Goal: Information Seeking & Learning: Learn about a topic

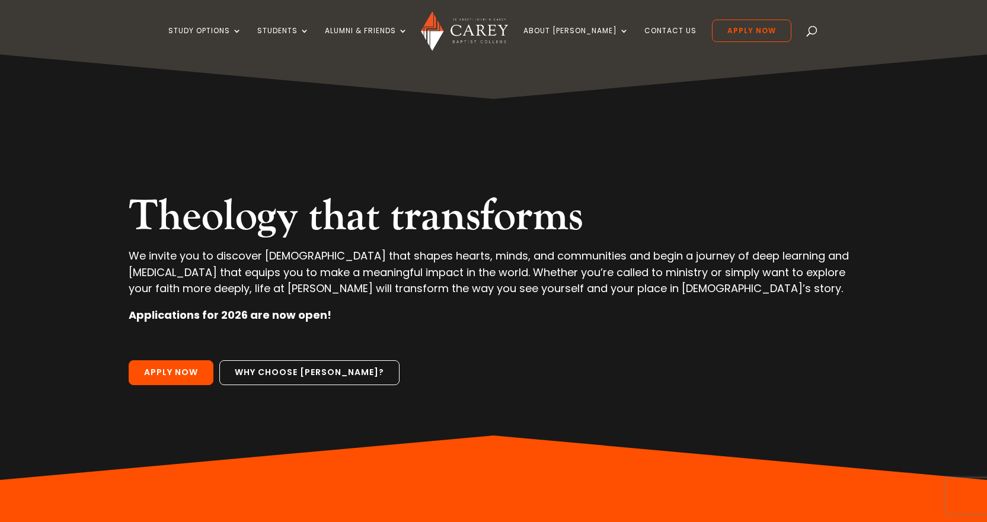
click at [812, 33] on span at bounding box center [812, 33] width 0 height 0
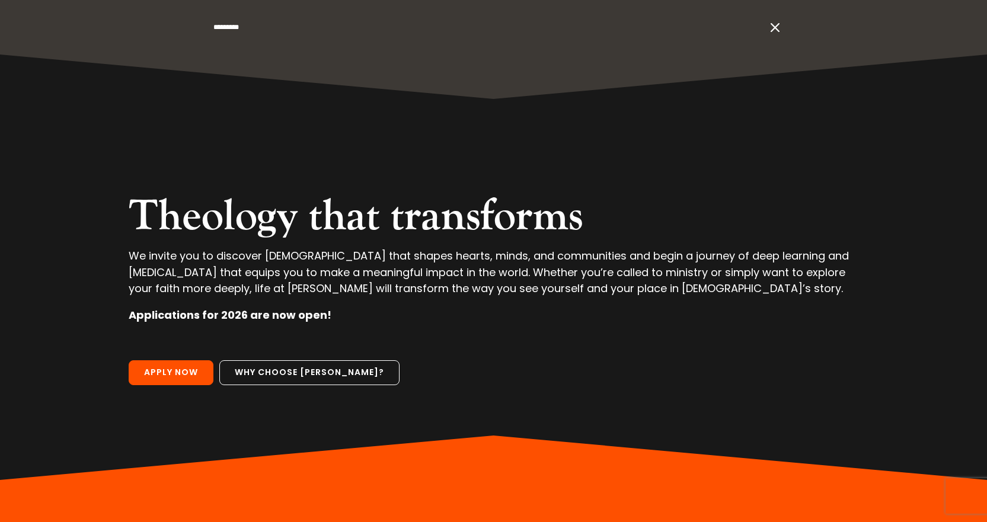
type input "*********"
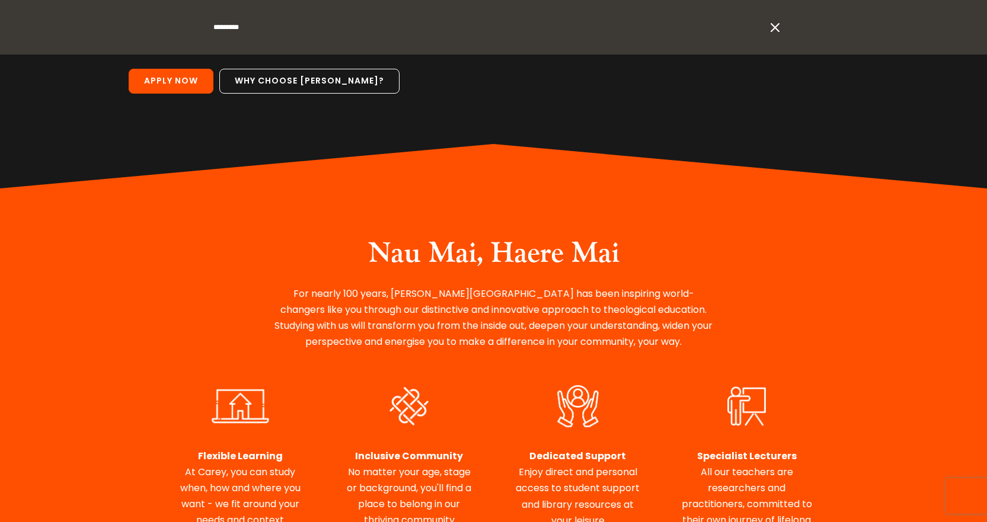
scroll to position [405, 0]
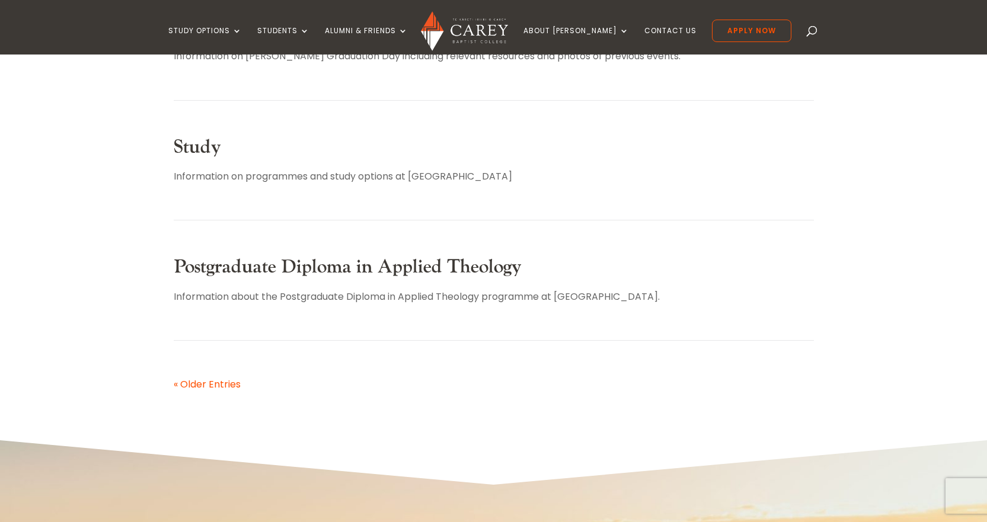
scroll to position [593, 0]
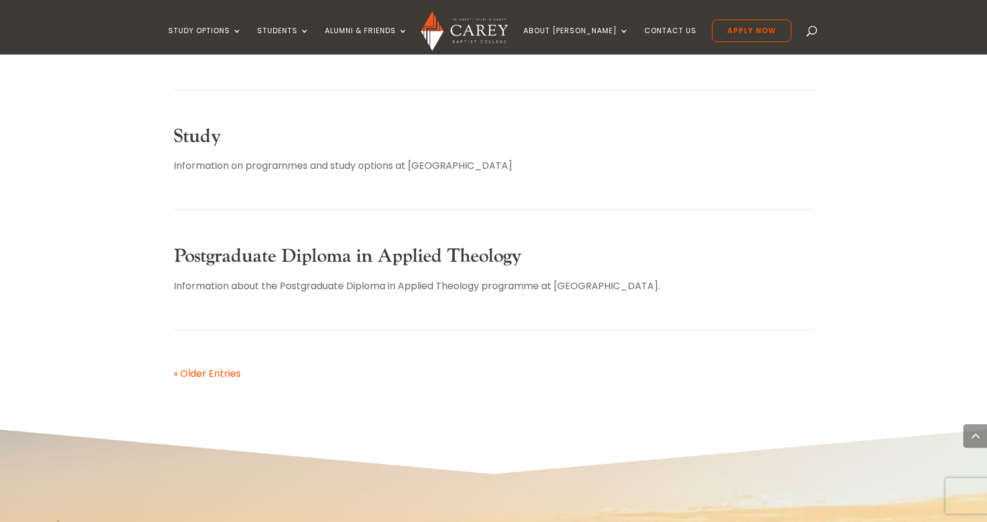
click at [306, 255] on link "Postgraduate Diploma in Applied Theology" at bounding box center [348, 256] width 348 height 24
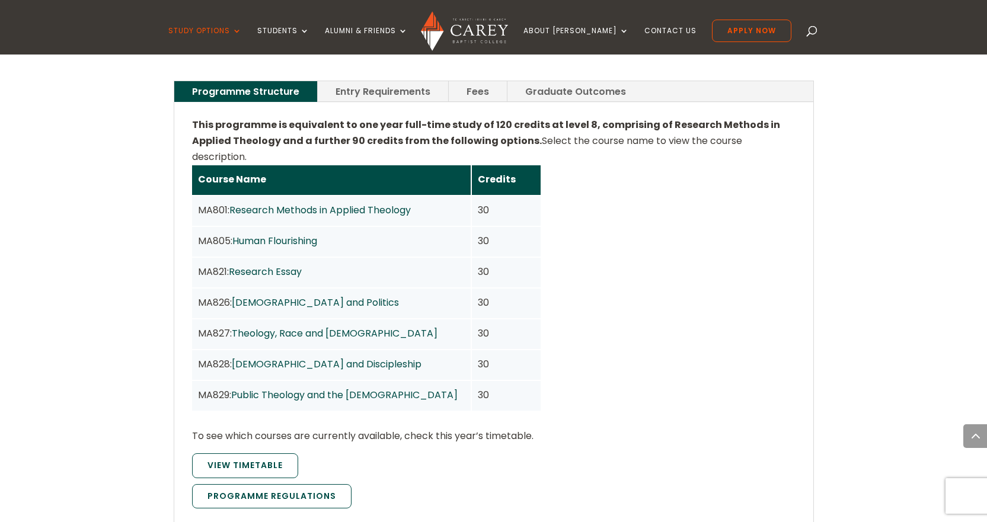
scroll to position [889, 0]
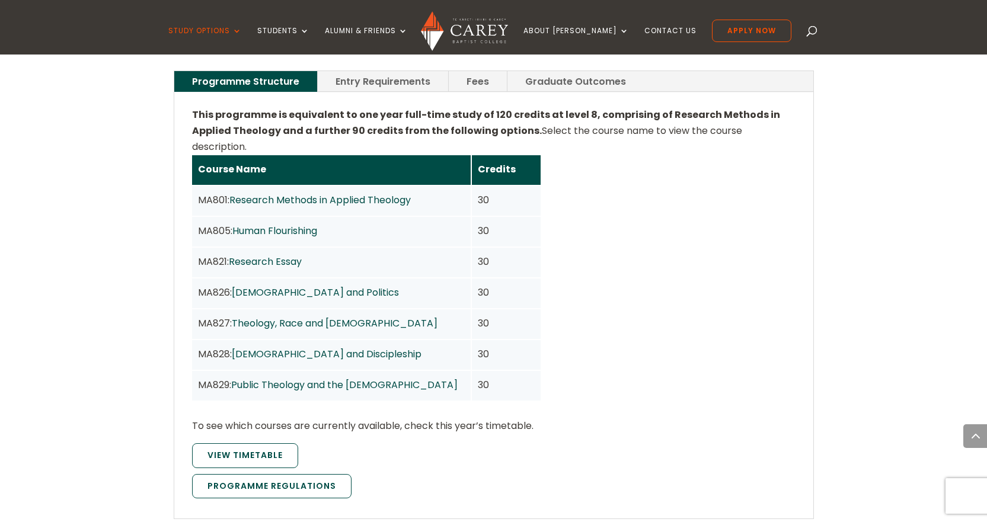
click at [271, 347] on link "Gospel and Discipleship" at bounding box center [327, 354] width 190 height 14
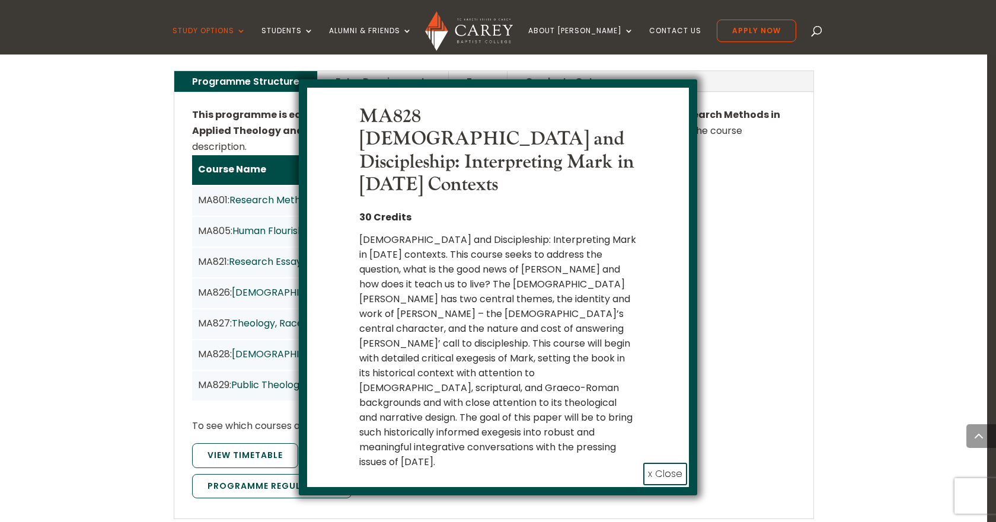
click at [666, 463] on button "x Close" at bounding box center [665, 474] width 44 height 23
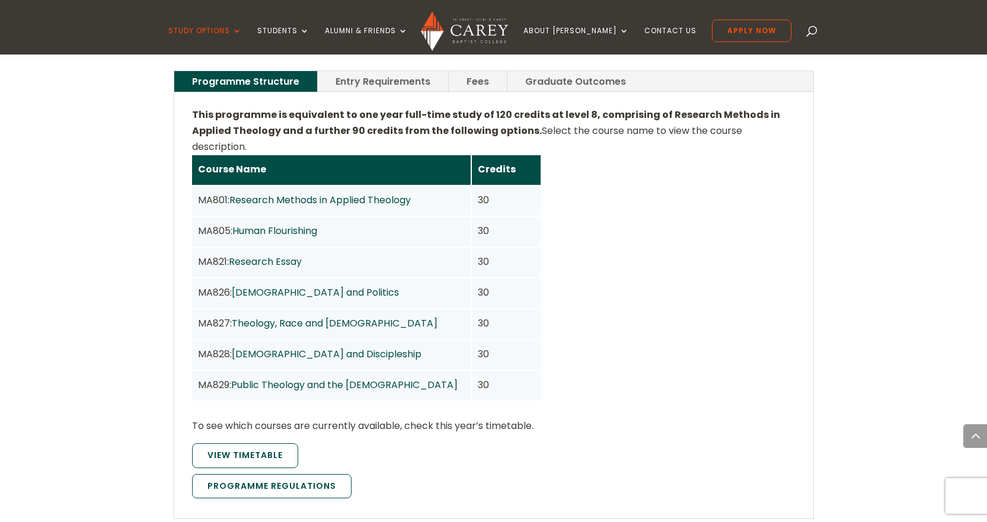
click at [272, 317] on link "Theology, Race and Church" at bounding box center [335, 324] width 206 height 14
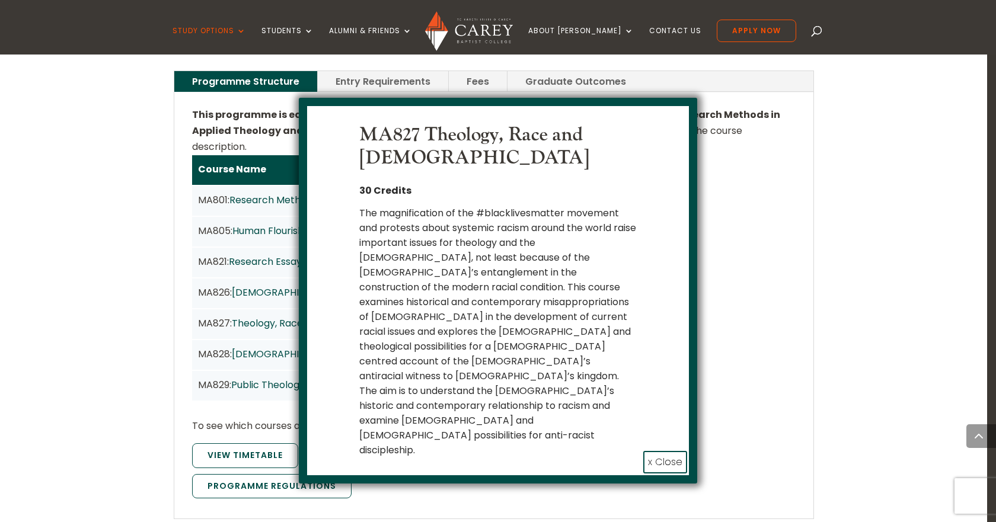
click at [667, 451] on button "x Close" at bounding box center [665, 462] width 44 height 23
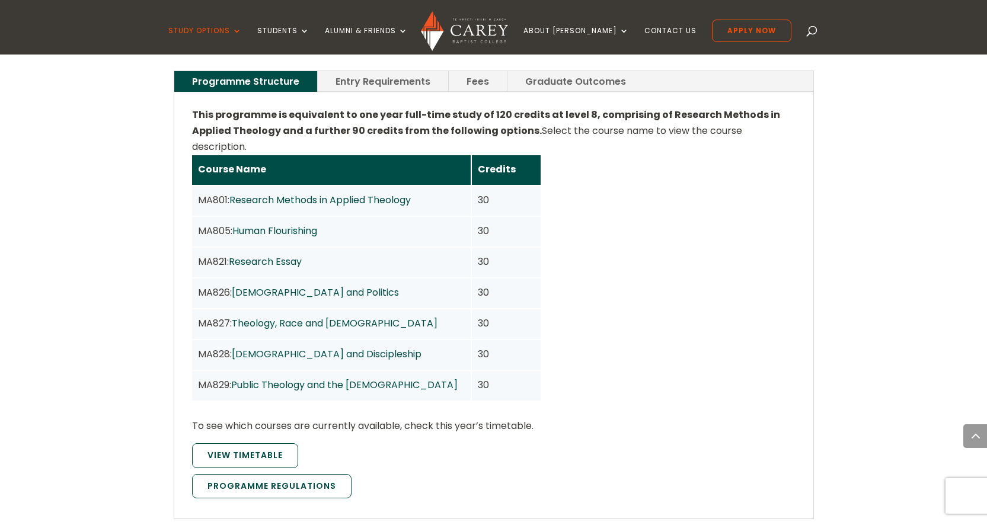
click at [300, 378] on link "Public Theology and the Church" at bounding box center [344, 385] width 227 height 14
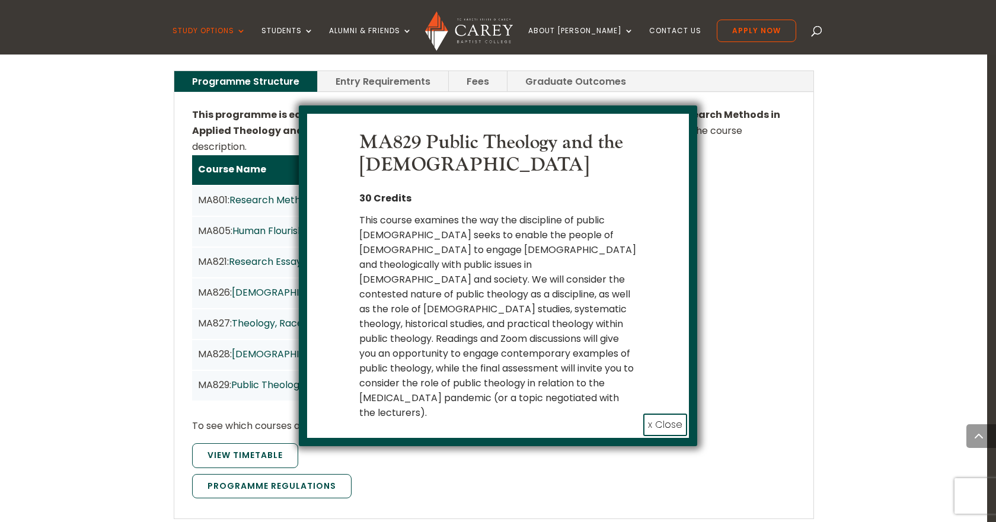
click at [668, 414] on button "x Close" at bounding box center [665, 425] width 44 height 23
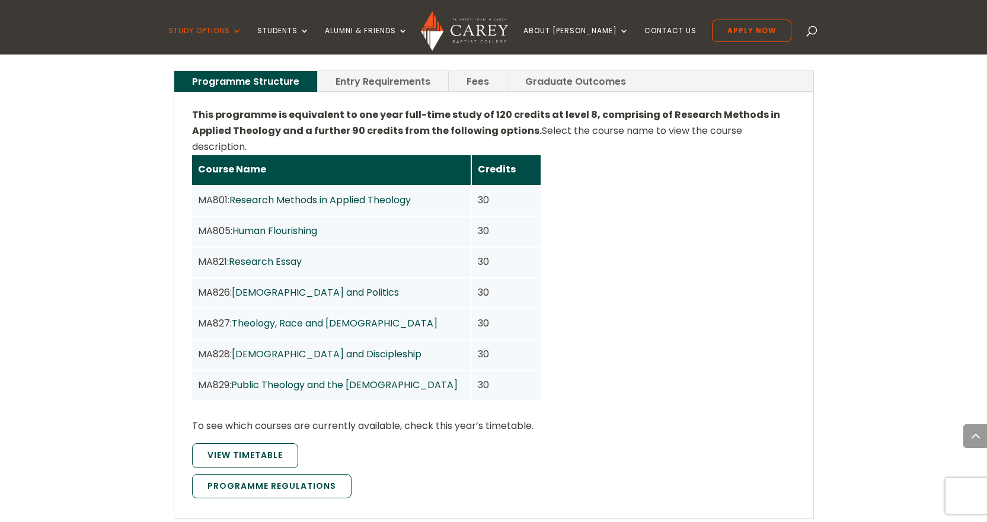
click at [340, 378] on link "Public Theology and the Church" at bounding box center [344, 385] width 227 height 14
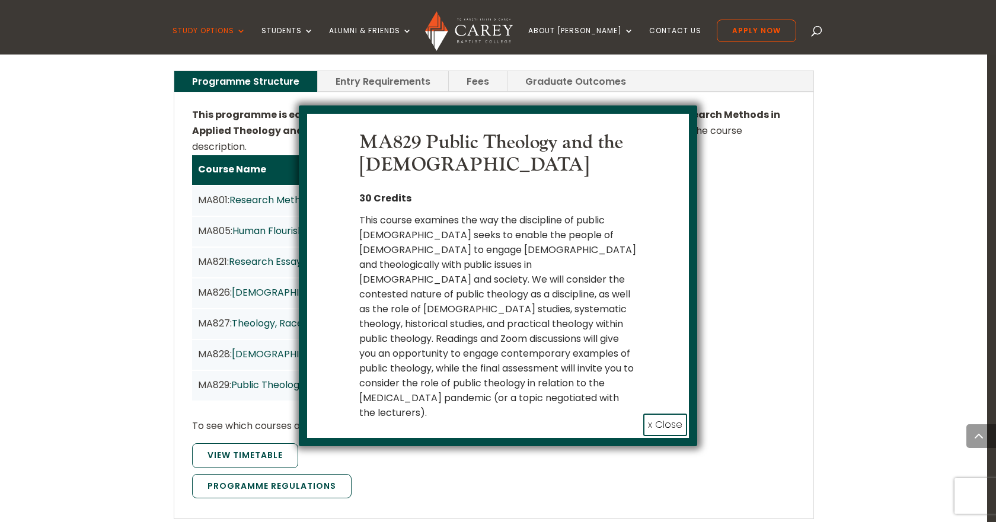
click at [665, 414] on button "x Close" at bounding box center [665, 425] width 44 height 23
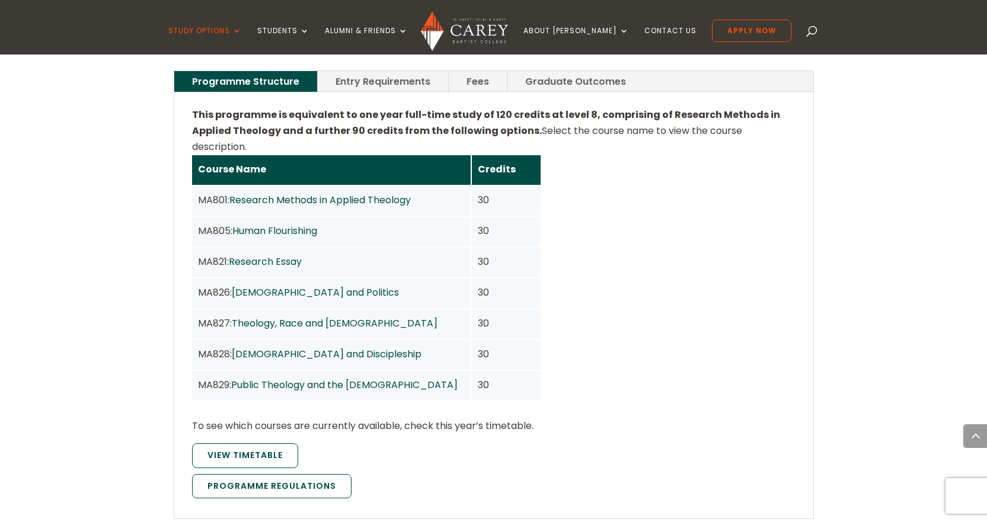
click at [325, 378] on link "Public Theology and the Church" at bounding box center [344, 385] width 227 height 14
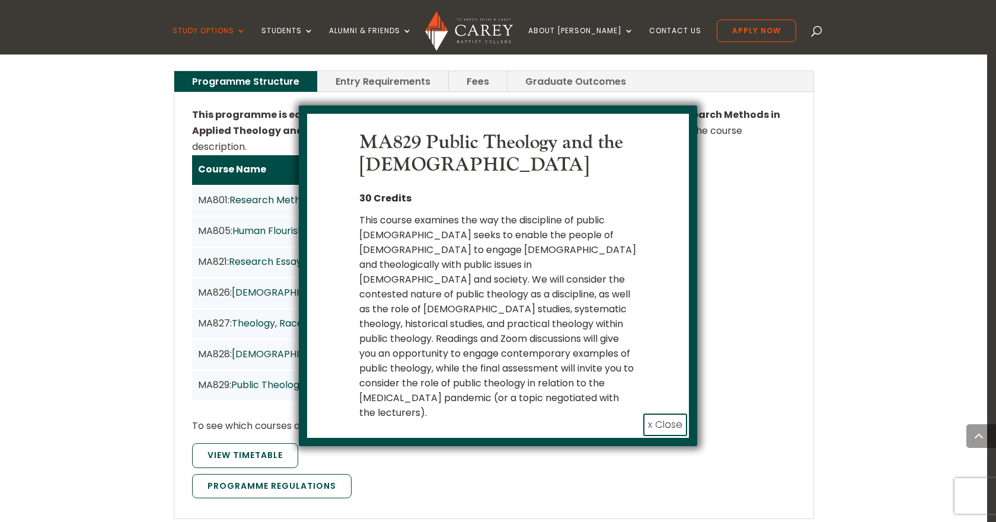
click at [669, 414] on button "x Close" at bounding box center [665, 425] width 44 height 23
